Goal: Check status: Check status

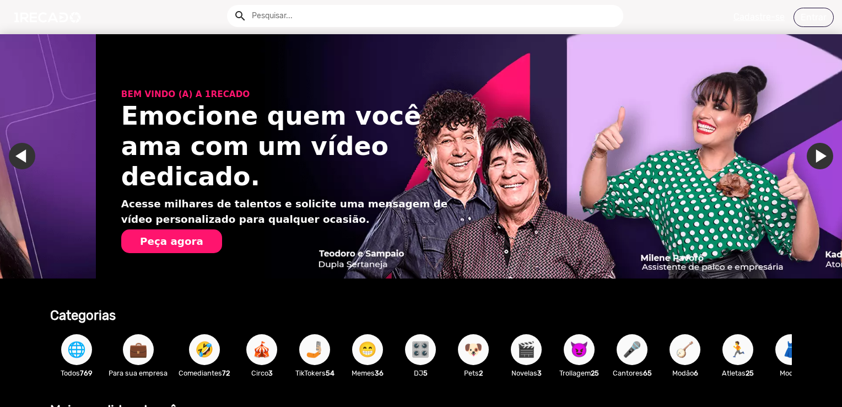
scroll to position [0, 1667]
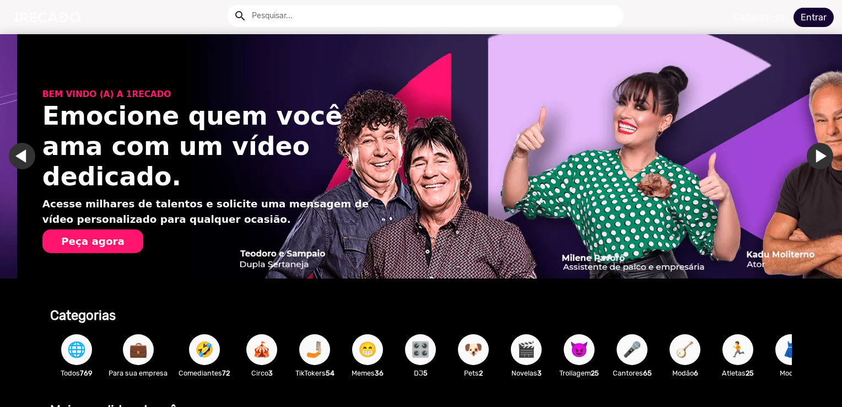
click at [805, 18] on link "Entrar" at bounding box center [814, 17] width 40 height 19
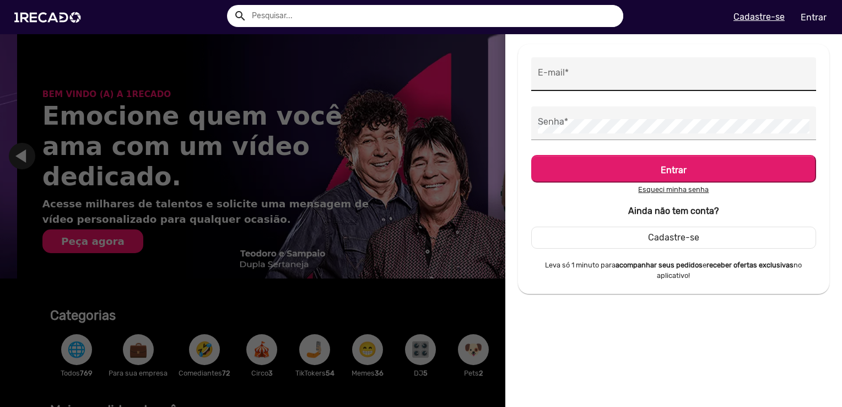
drag, startPoint x: 634, startPoint y: 87, endPoint x: 602, endPoint y: 72, distance: 35.3
click at [634, 87] on div "E-mail *" at bounding box center [674, 74] width 272 height 34
click at [600, 71] on input "E-mail *" at bounding box center [674, 77] width 272 height 14
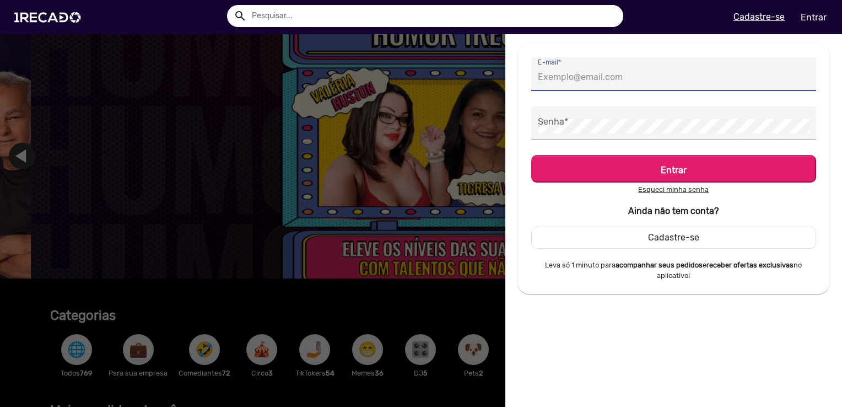
scroll to position [0, 2501]
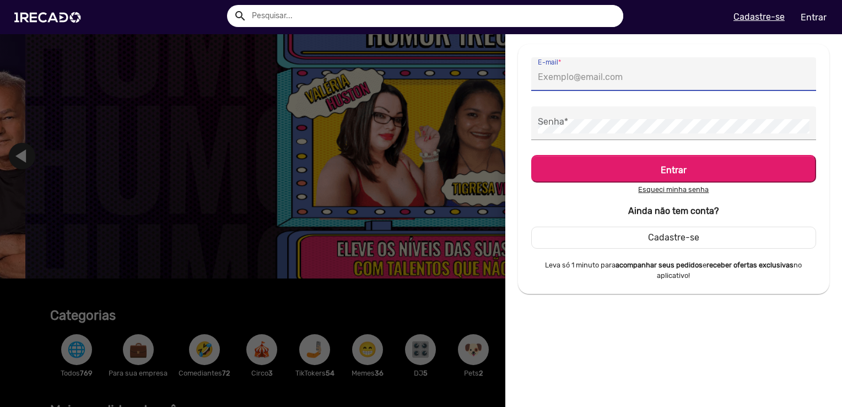
type input "[EMAIL_ADDRESS][DOMAIN_NAME]"
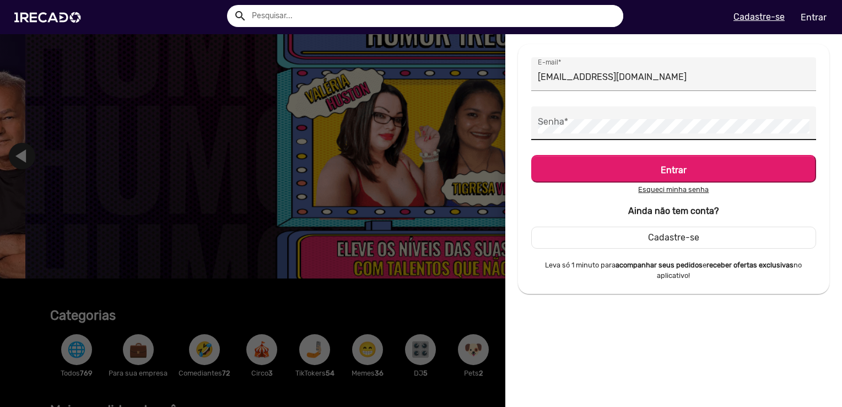
click at [616, 118] on div "Senha *" at bounding box center [674, 123] width 272 height 34
click at [531, 155] on button "Entrar" at bounding box center [673, 169] width 285 height 28
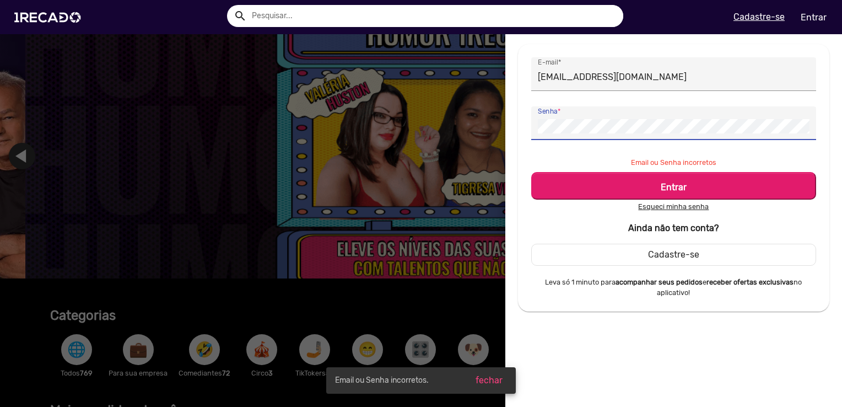
click at [531, 172] on button "Entrar" at bounding box center [673, 186] width 285 height 28
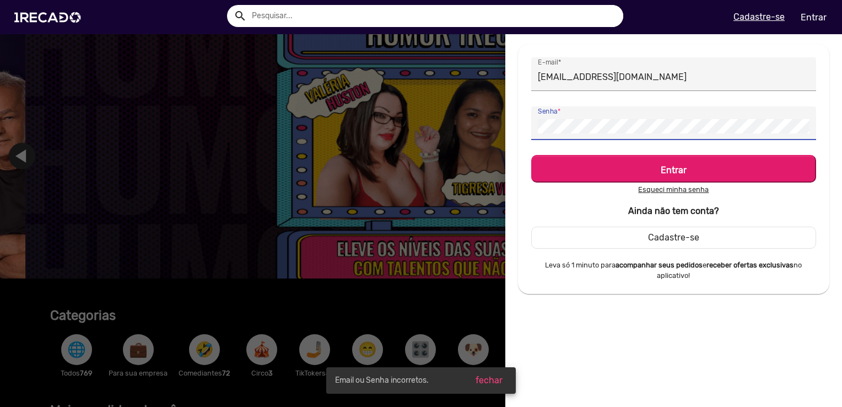
click at [531, 155] on button "Entrar" at bounding box center [673, 169] width 285 height 28
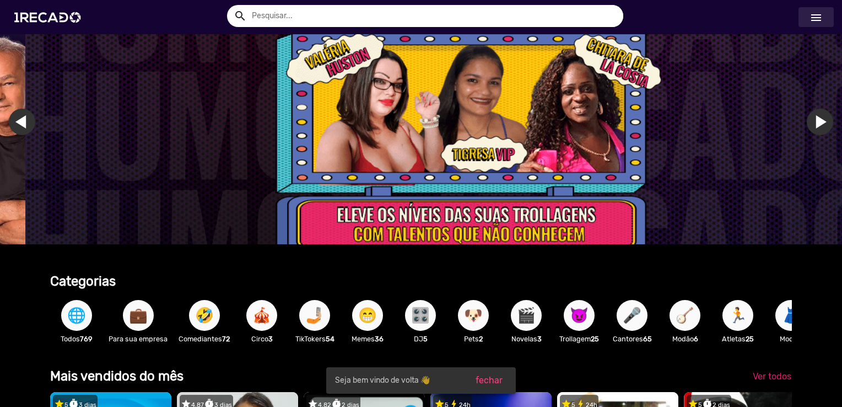
click at [817, 18] on mat-icon "menu" at bounding box center [816, 17] width 13 height 13
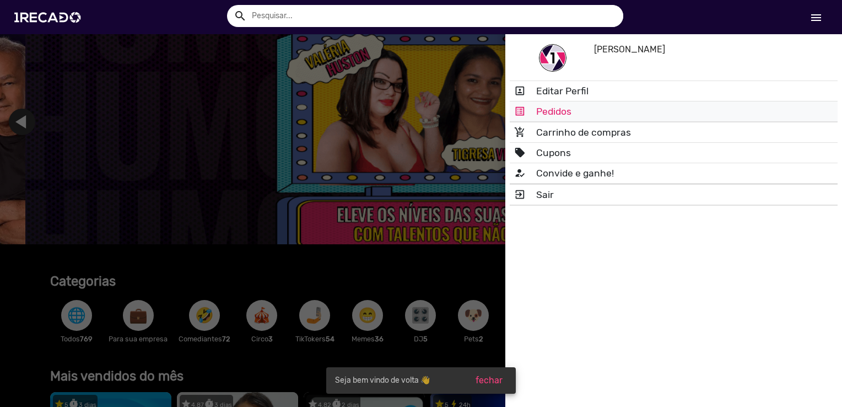
click at [560, 114] on link "list_alt Pedidos" at bounding box center [674, 111] width 328 height 20
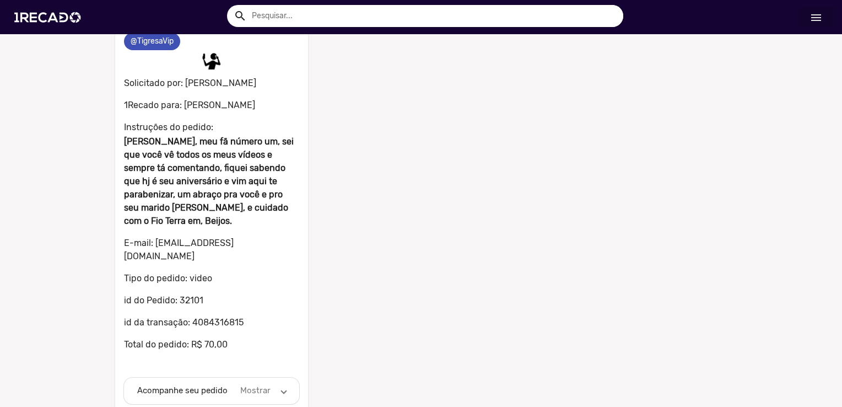
scroll to position [79, 0]
click at [264, 384] on mat-panel-description "Mostrar" at bounding box center [256, 390] width 34 height 13
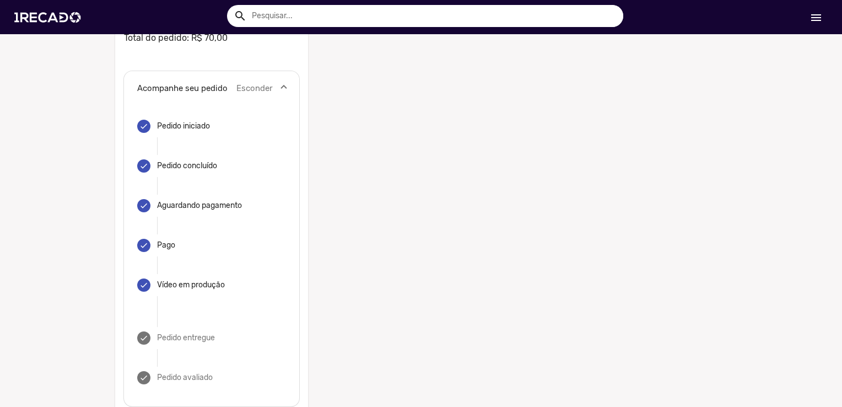
scroll to position [388, 0]
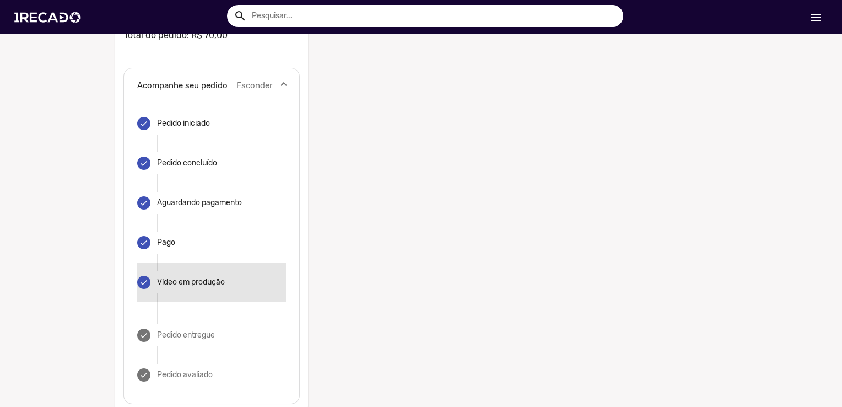
click at [203, 277] on div "Vídeo em produção" at bounding box center [191, 282] width 68 height 11
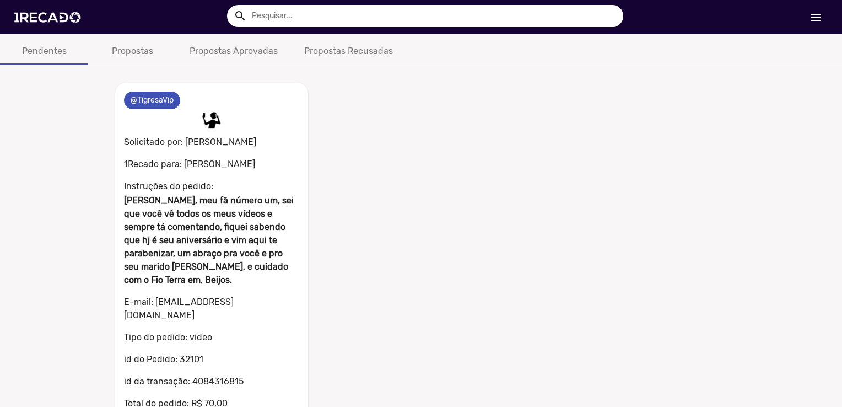
scroll to position [2, 0]
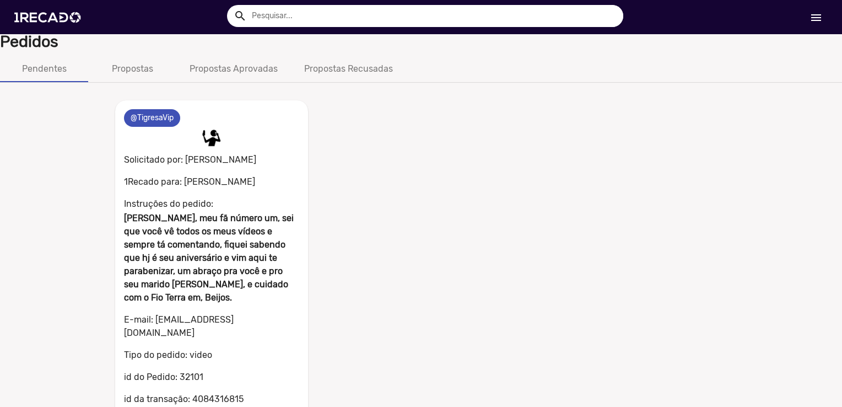
drag, startPoint x: 54, startPoint y: 7, endPoint x: 100, endPoint y: 14, distance: 46.8
click at [0, 0] on img at bounding box center [0, 0] width 0 height 0
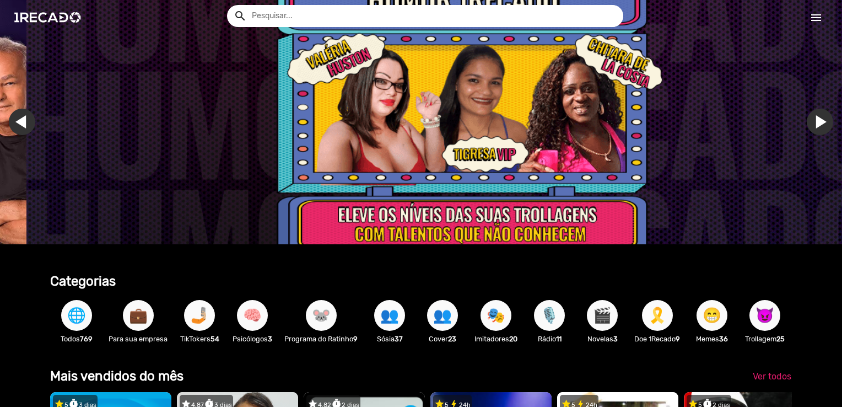
scroll to position [0, 2501]
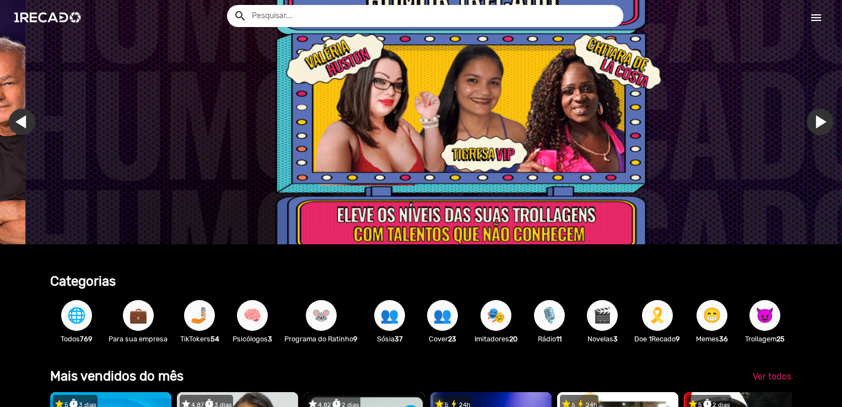
click at [590, 2] on div "search help_outline search menu menu" at bounding box center [421, 17] width 826 height 34
